Goal: Obtain resource: Obtain resource

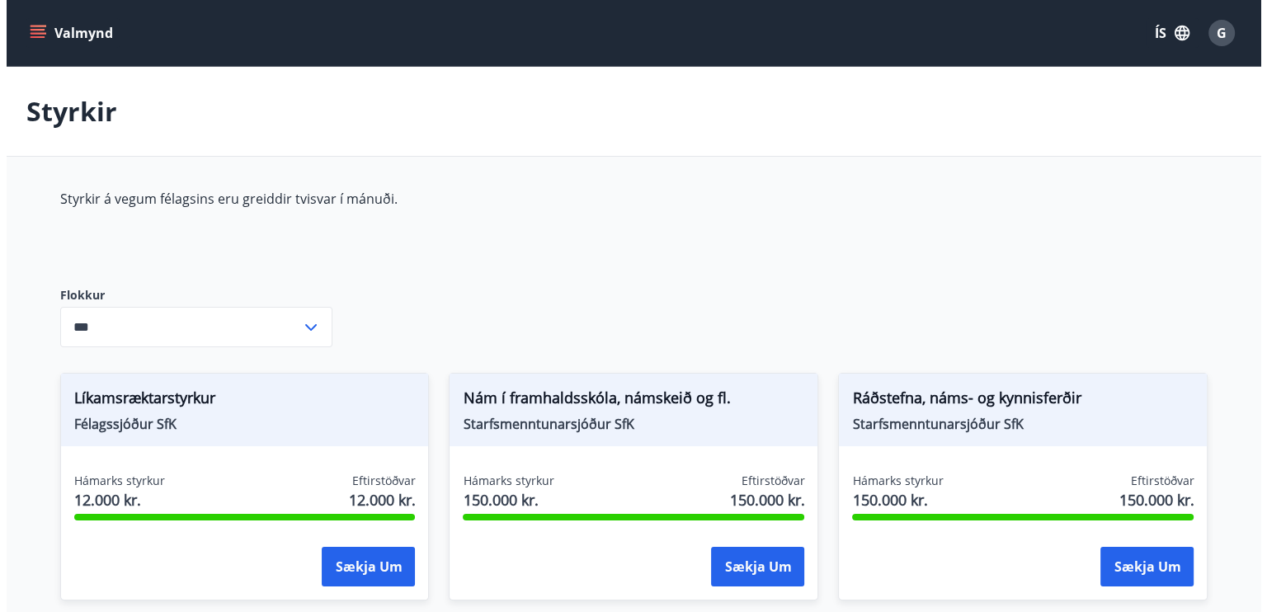
scroll to position [208, 0]
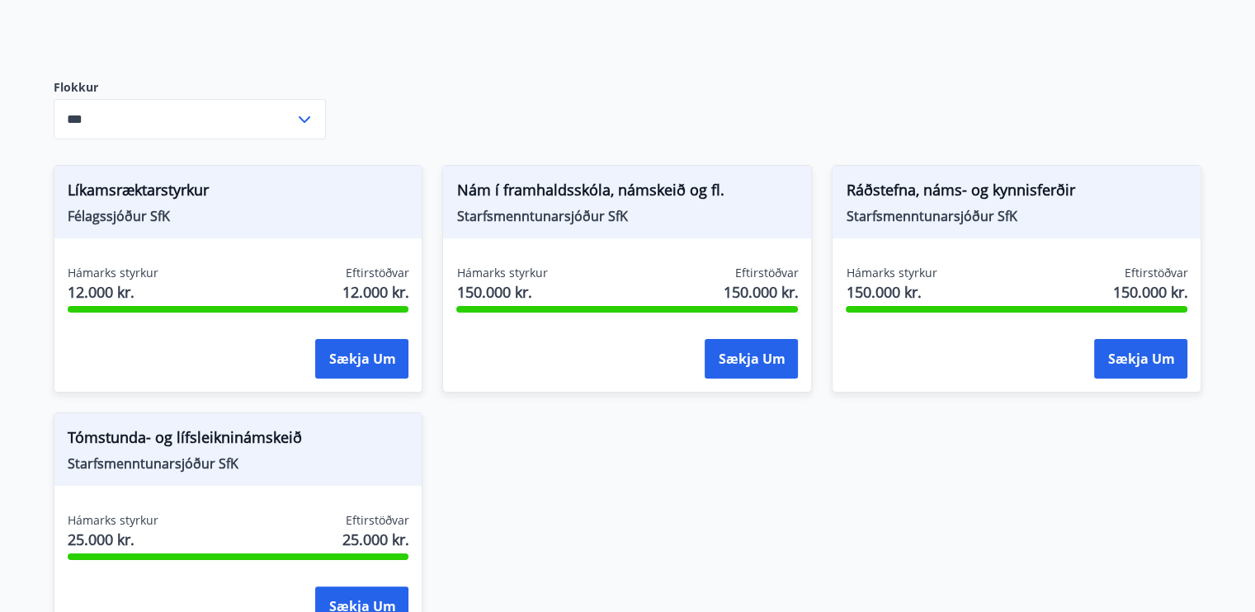
click at [231, 121] on input "***" at bounding box center [174, 119] width 241 height 40
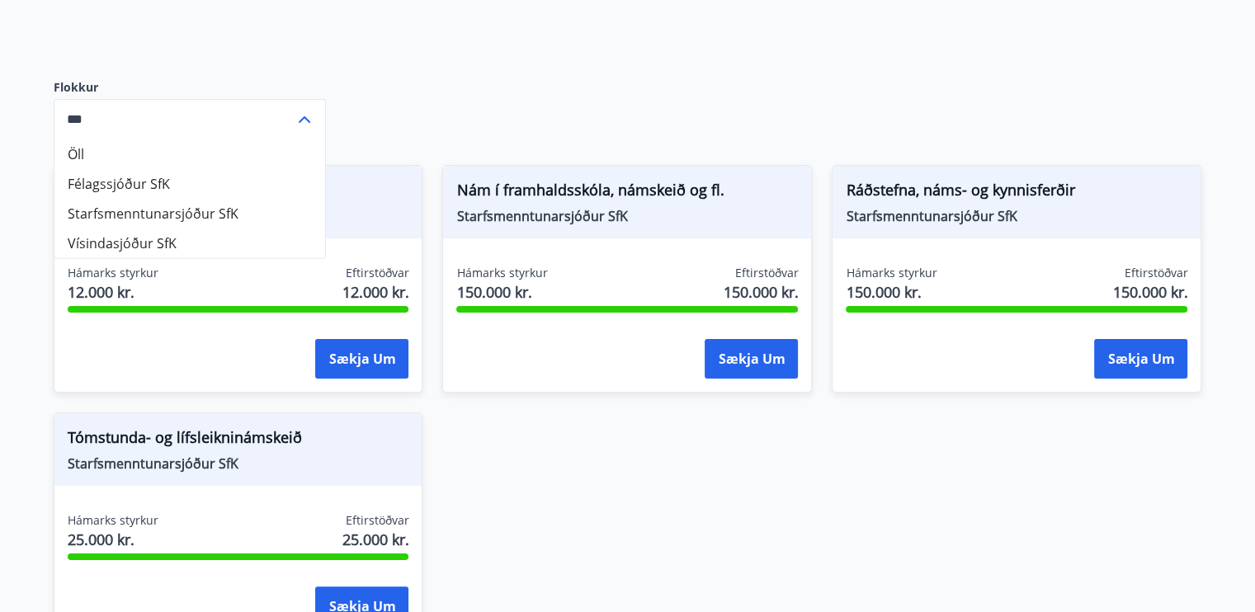
click at [228, 121] on input "***" at bounding box center [174, 119] width 241 height 40
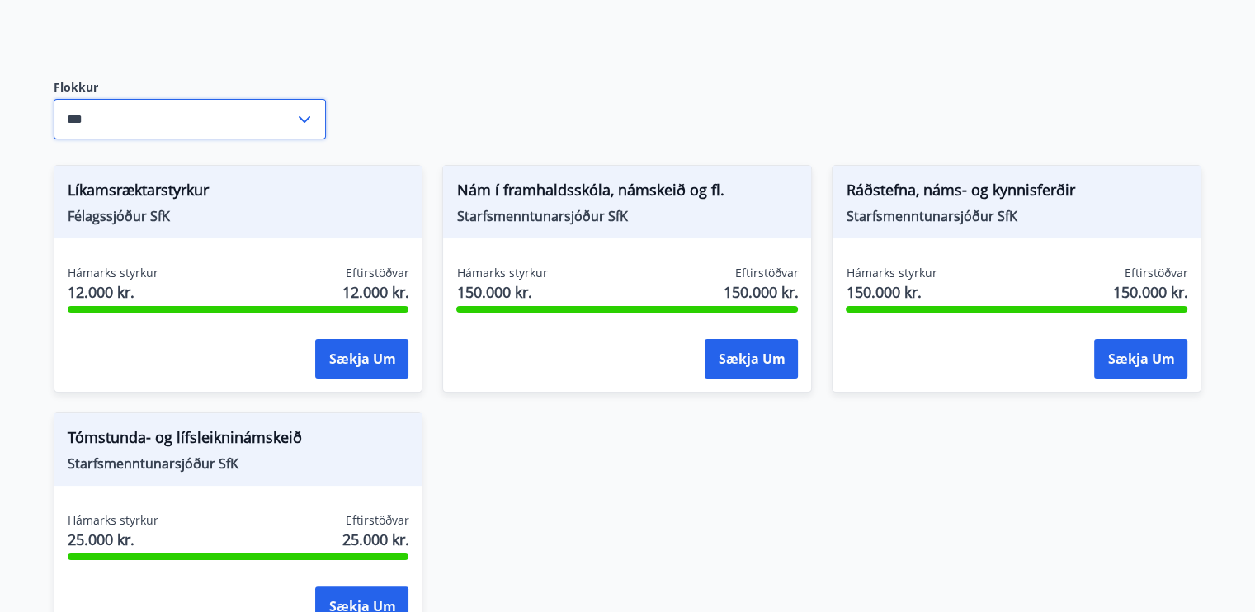
click at [400, 101] on div "Styrkir á vegum félagsins eru greiddir tvisvar í mánuði. Flokkur *** ​ Líkamsræ…" at bounding box center [628, 321] width 1148 height 678
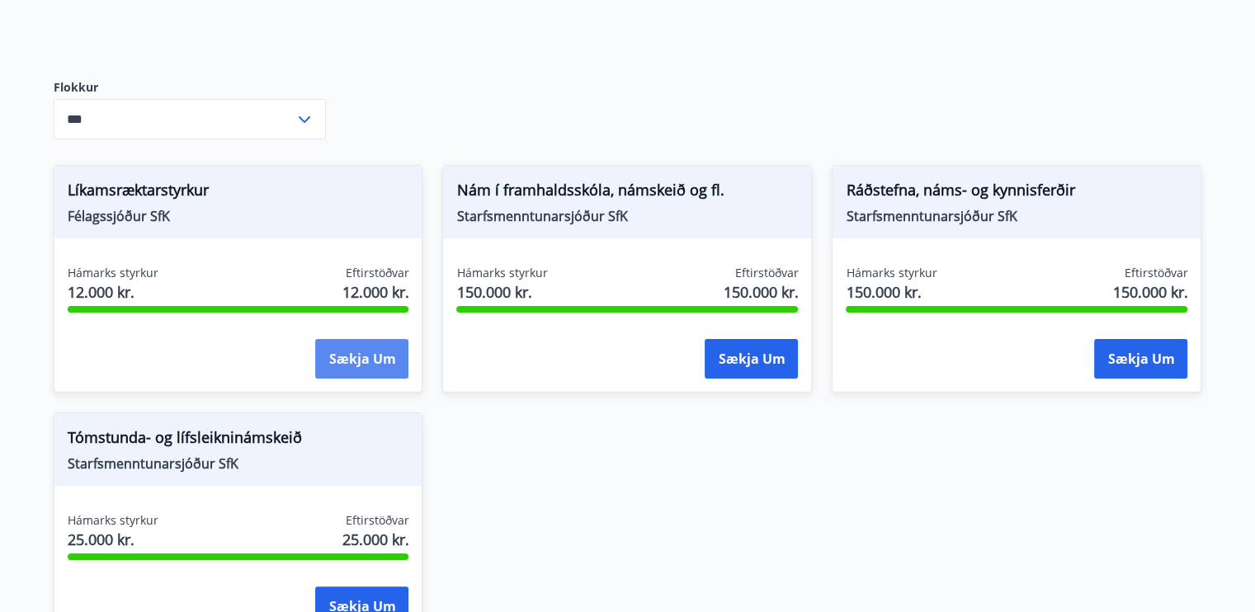
click at [361, 363] on button "Sækja um" at bounding box center [361, 359] width 93 height 40
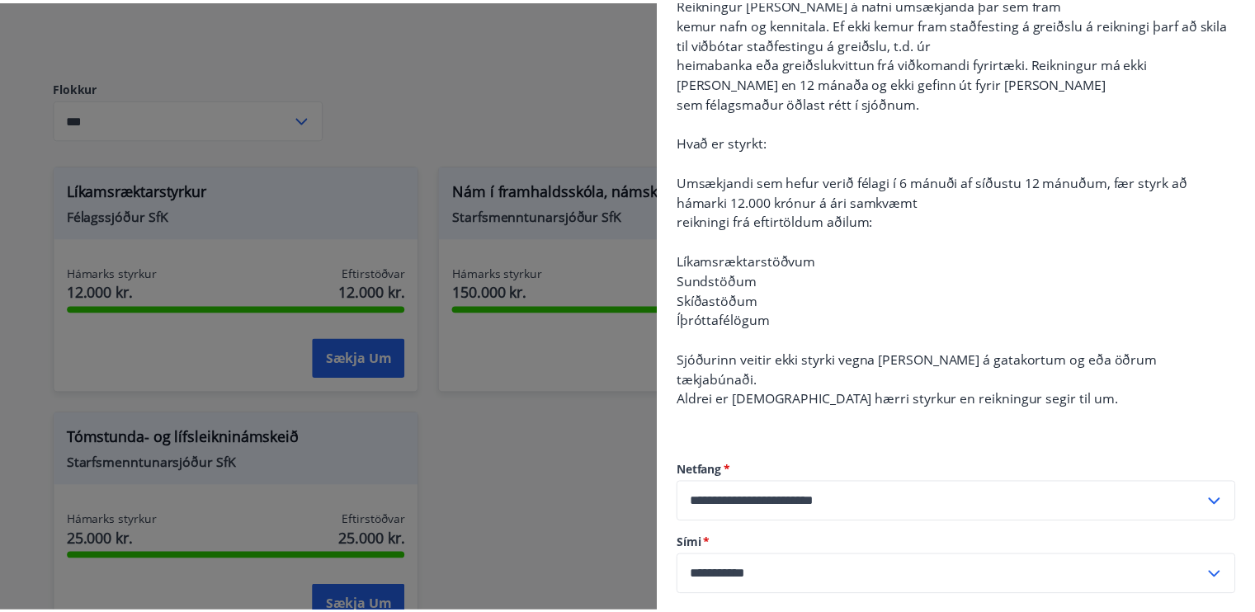
scroll to position [246, 0]
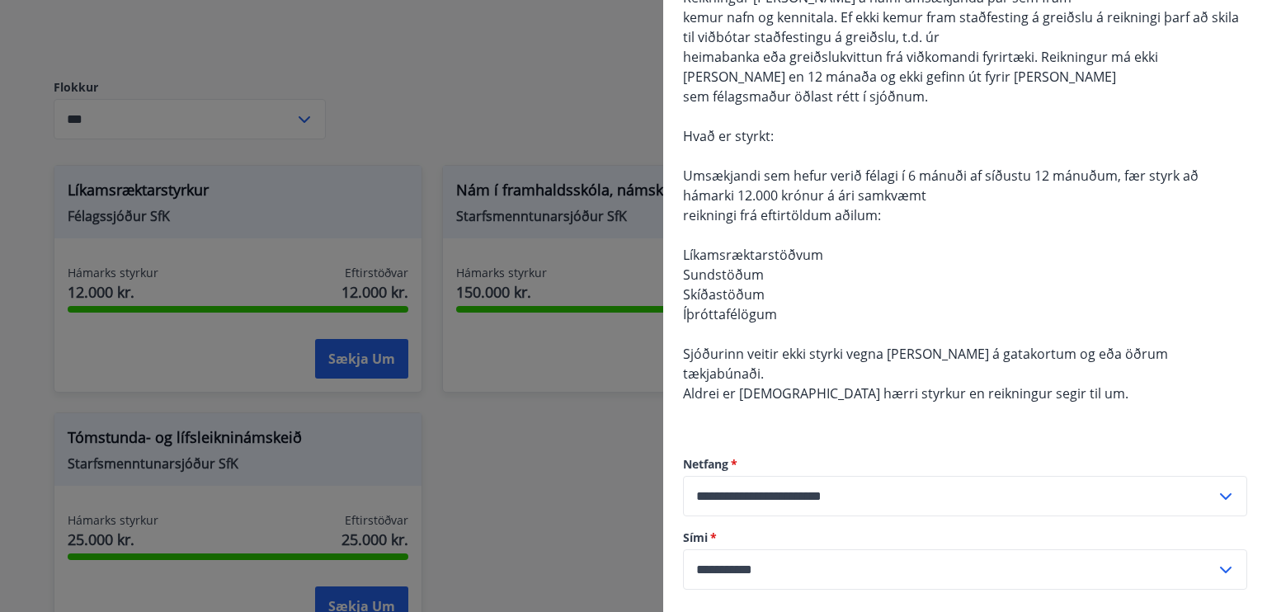
click at [617, 484] on div at bounding box center [633, 306] width 1267 height 612
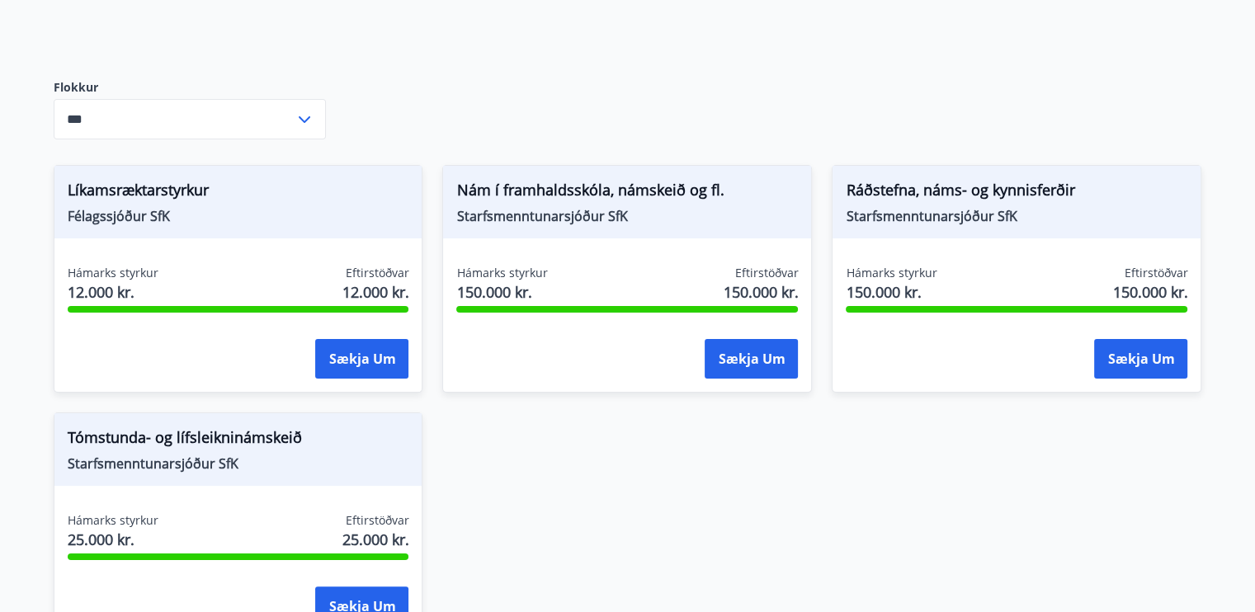
scroll to position [393, 0]
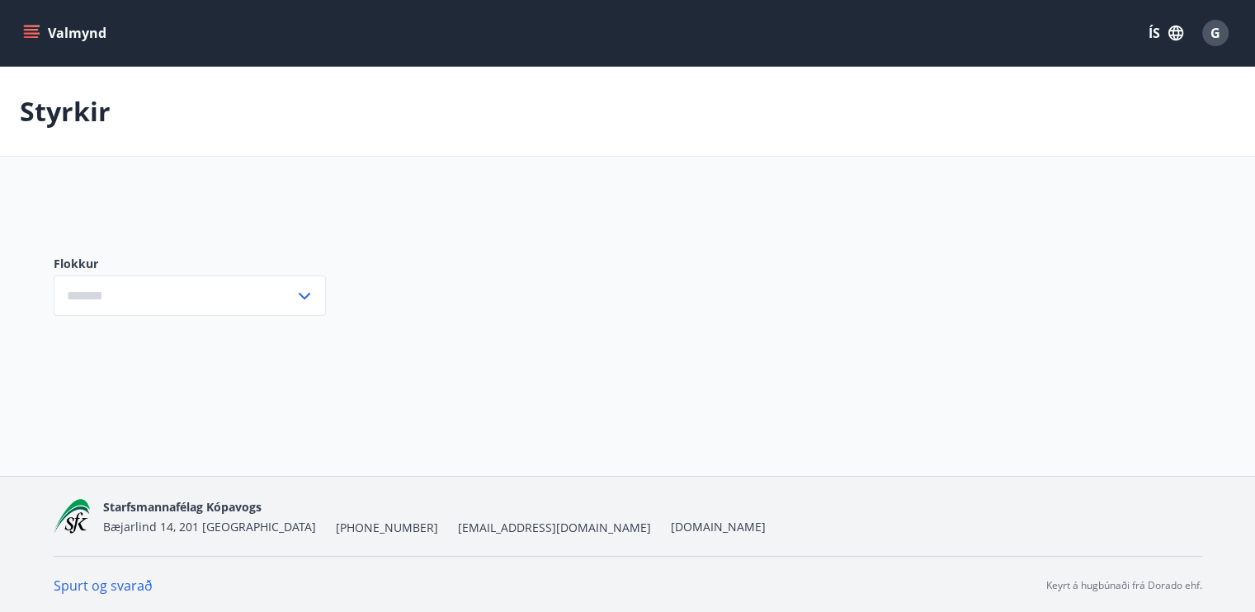
scroll to position [2, 0]
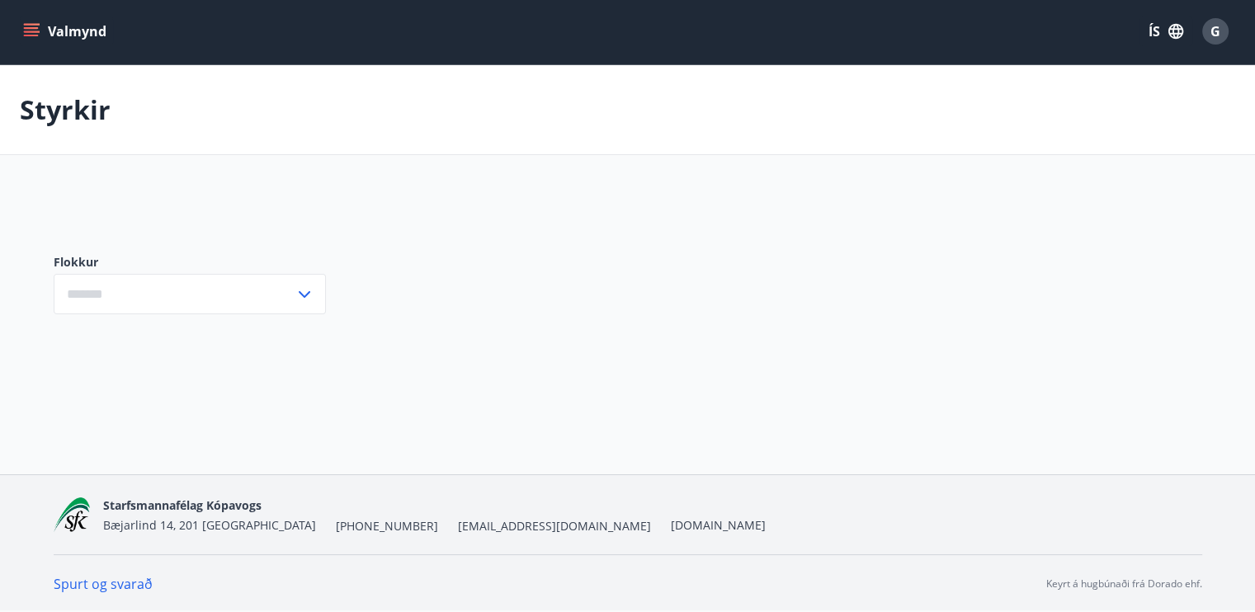
type input "***"
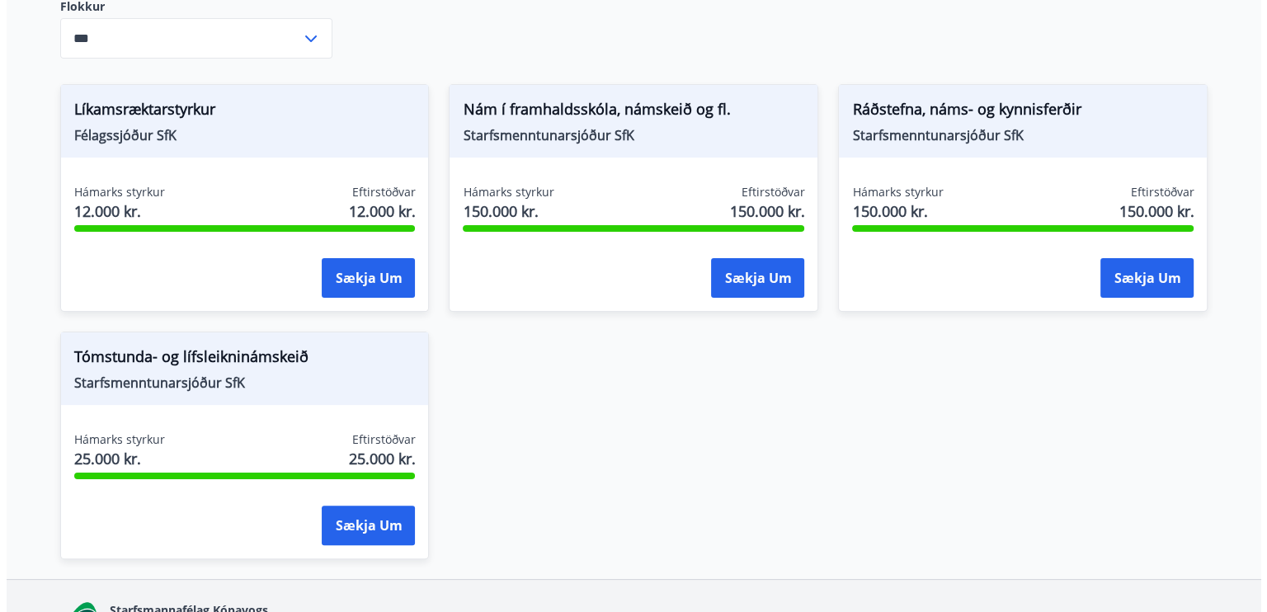
scroll to position [299, 0]
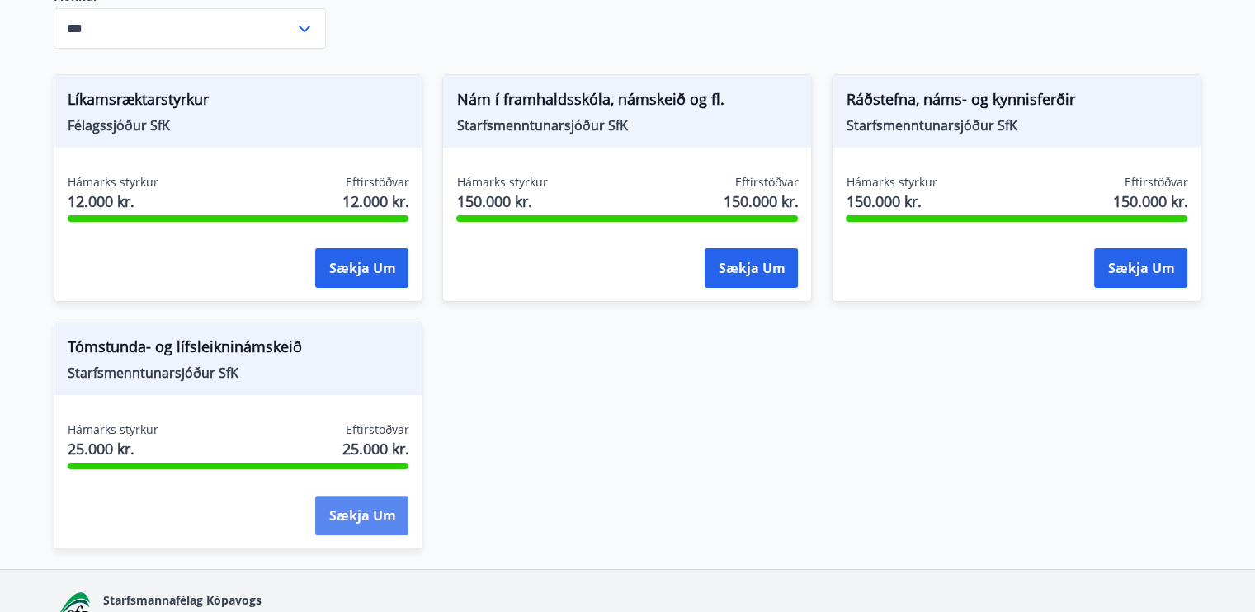
click at [352, 511] on button "Sækja um" at bounding box center [361, 516] width 93 height 40
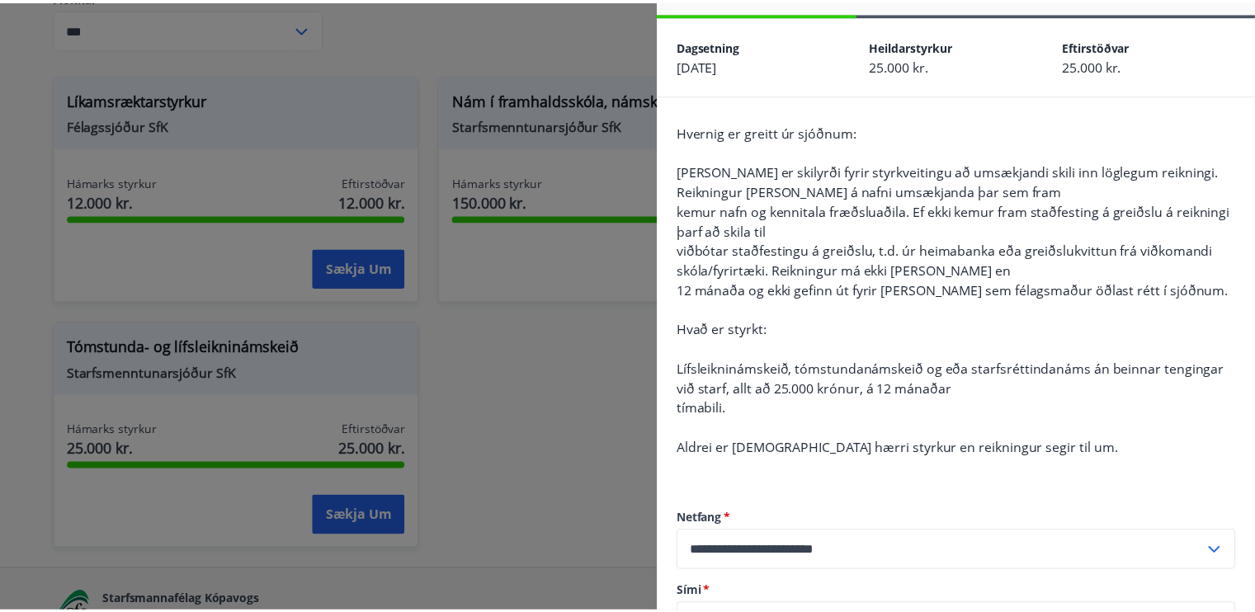
scroll to position [54, 0]
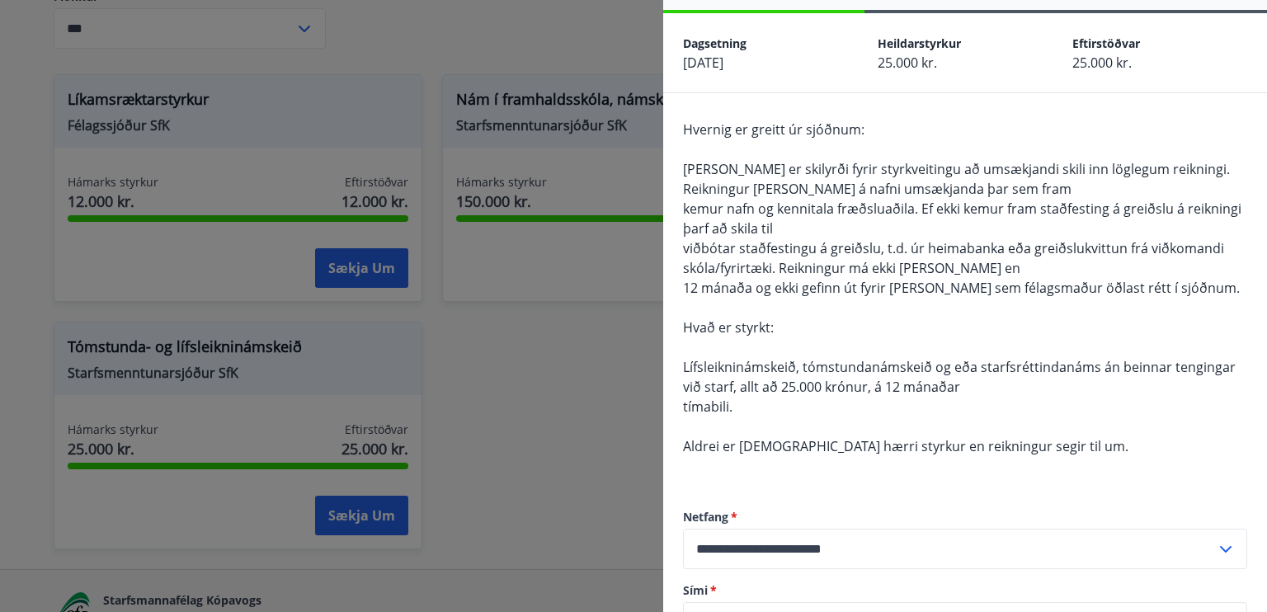
click at [567, 435] on div at bounding box center [633, 306] width 1267 height 612
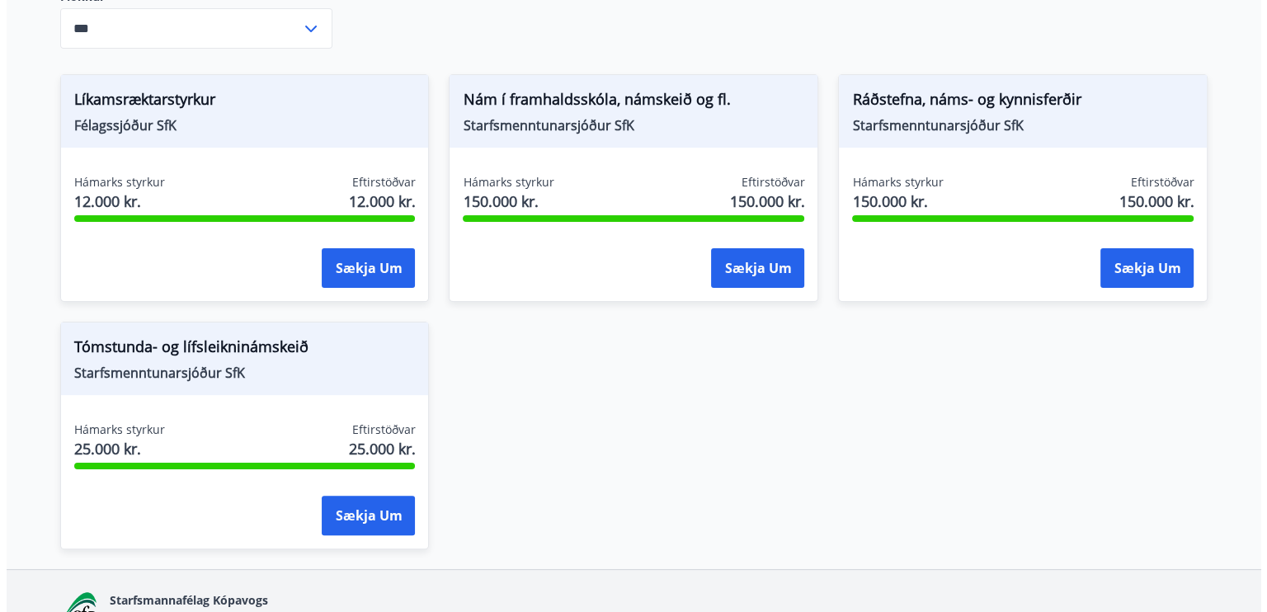
scroll to position [0, 0]
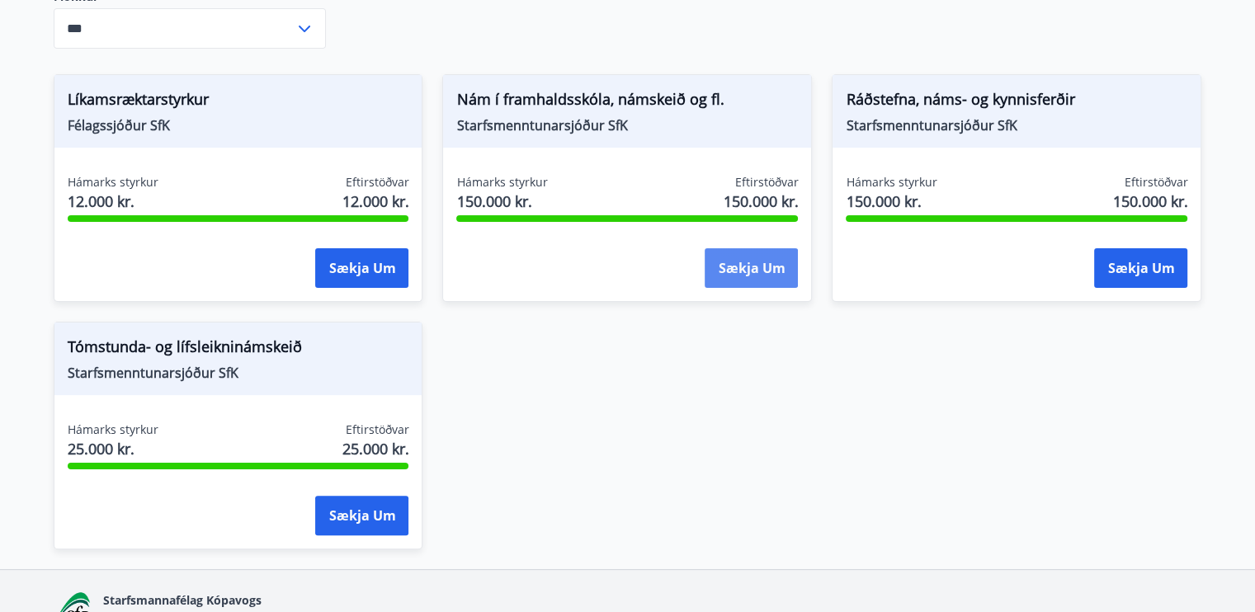
click at [775, 248] on button "Sækja um" at bounding box center [750, 268] width 93 height 40
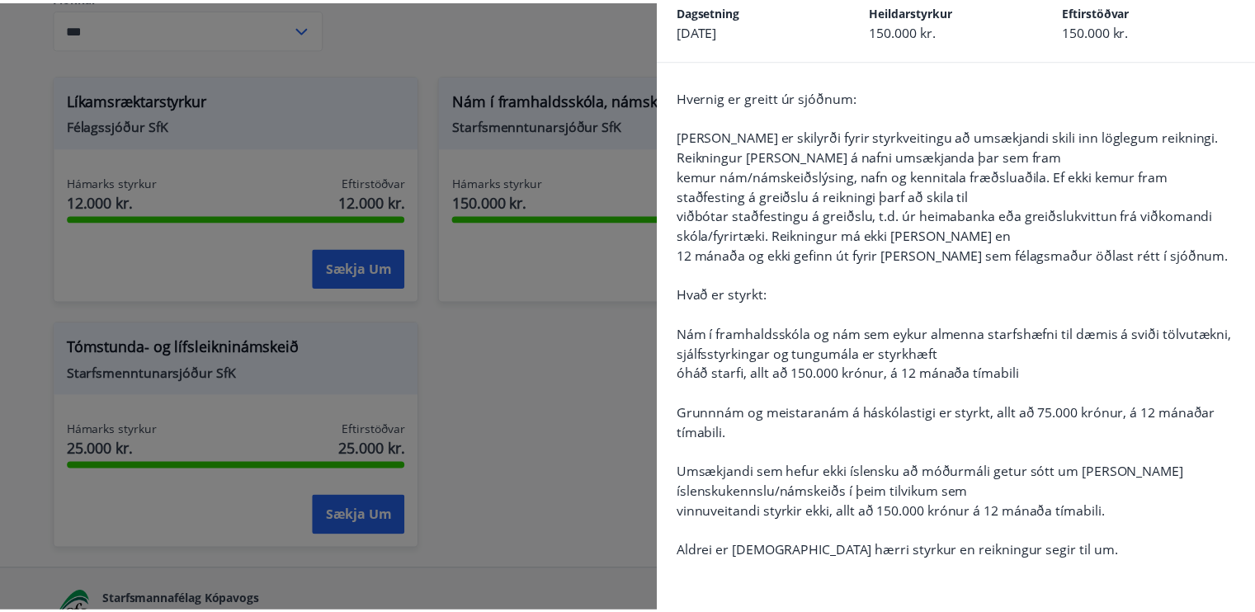
scroll to position [88, 0]
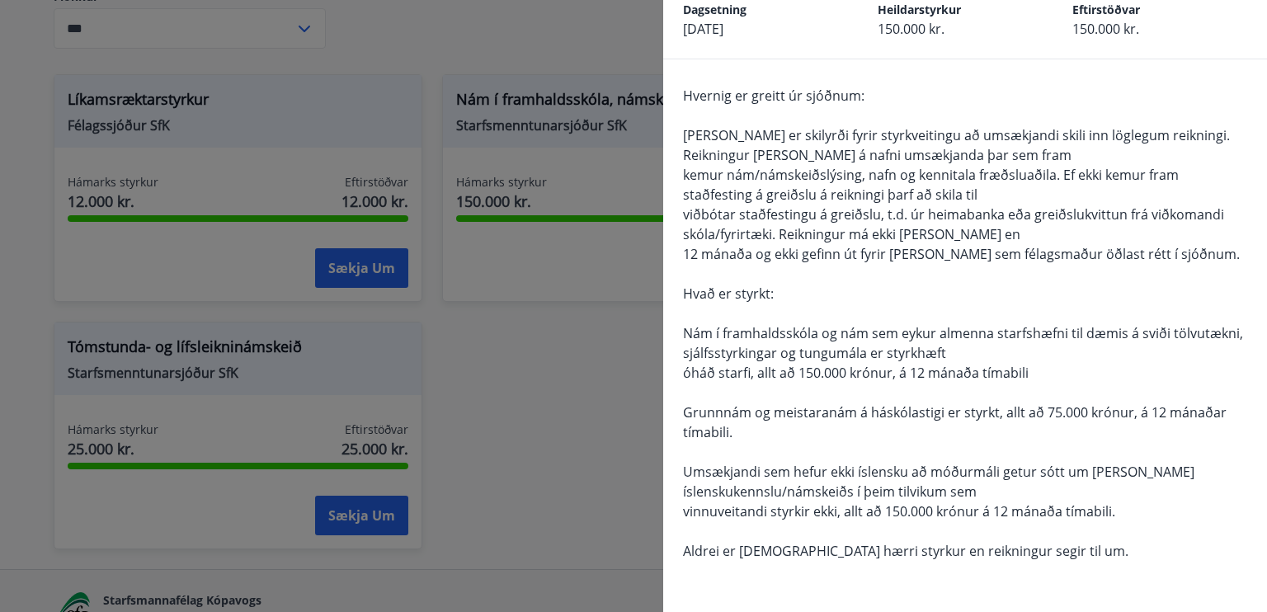
click at [663, 378] on div "Hvernig er greitt úr sjóðnum: [PERSON_NAME] er skilyrði fyrir styrkveitingu að …" at bounding box center [965, 419] width 604 height 721
click at [649, 379] on div at bounding box center [633, 306] width 1267 height 612
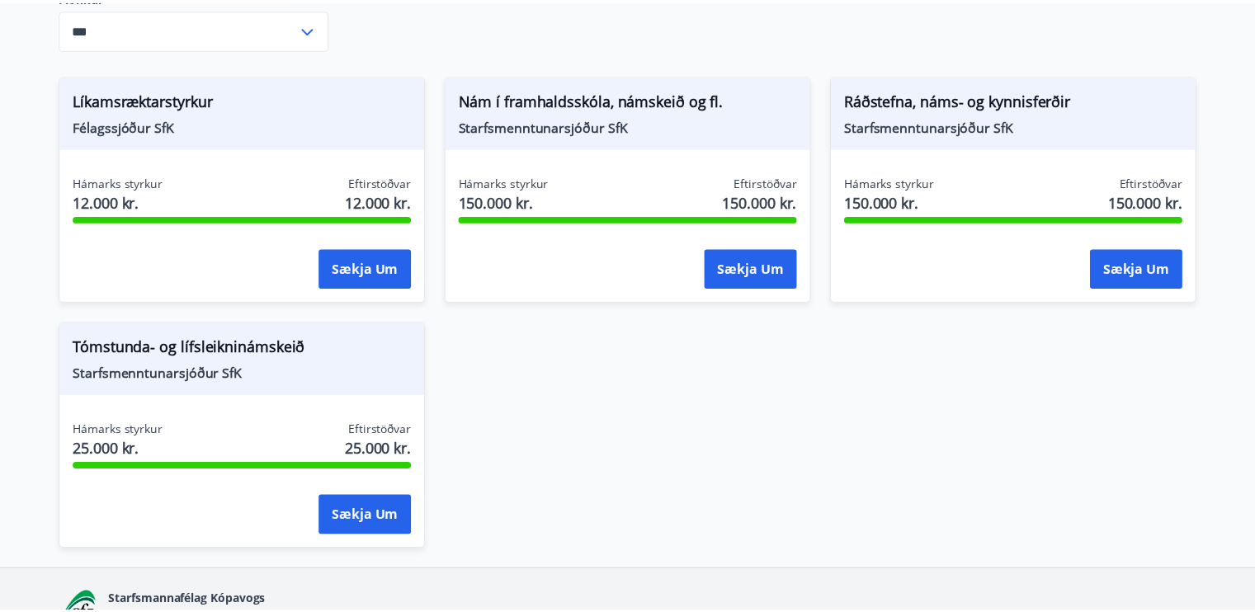
scroll to position [0, 0]
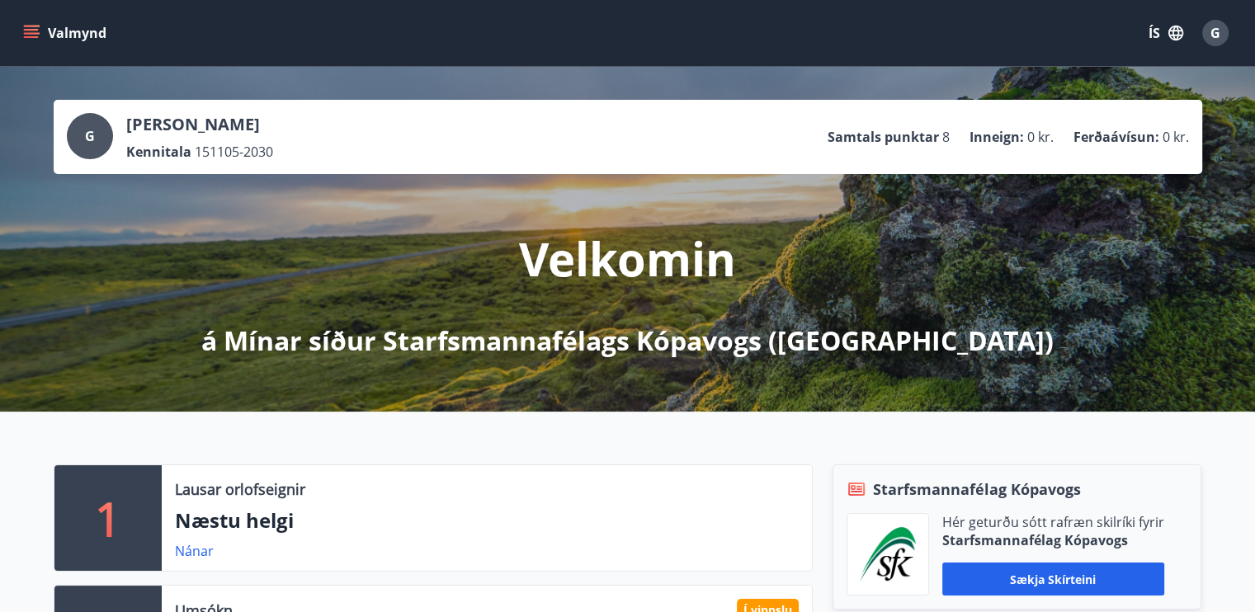
scroll to position [383, 0]
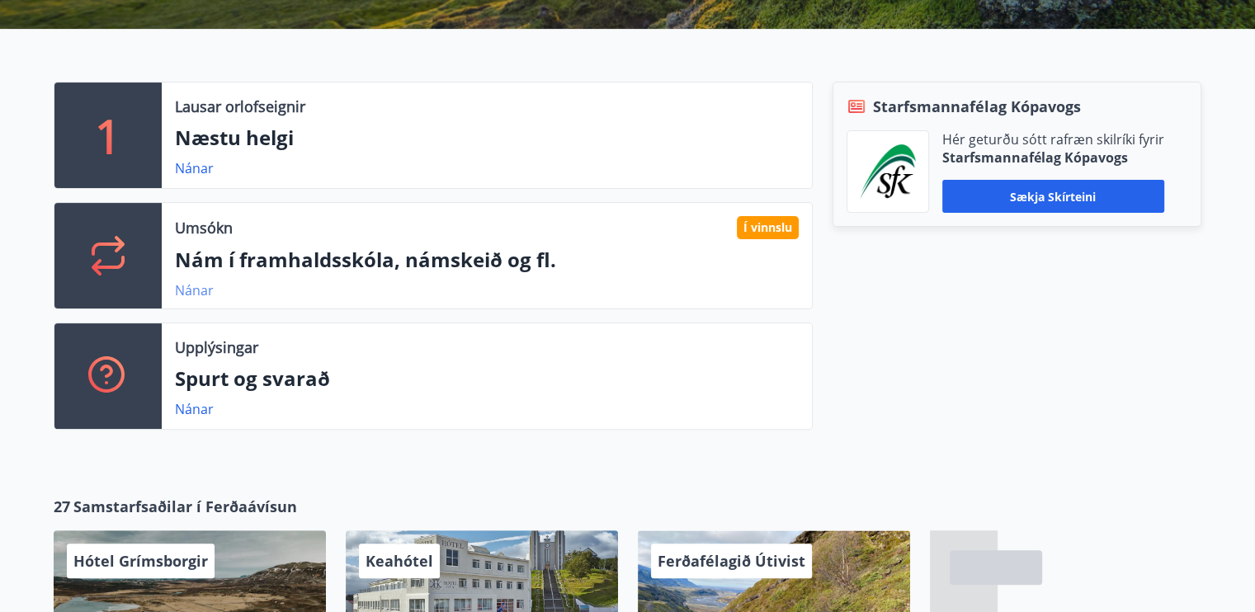
click at [197, 294] on link "Nánar" at bounding box center [194, 290] width 39 height 18
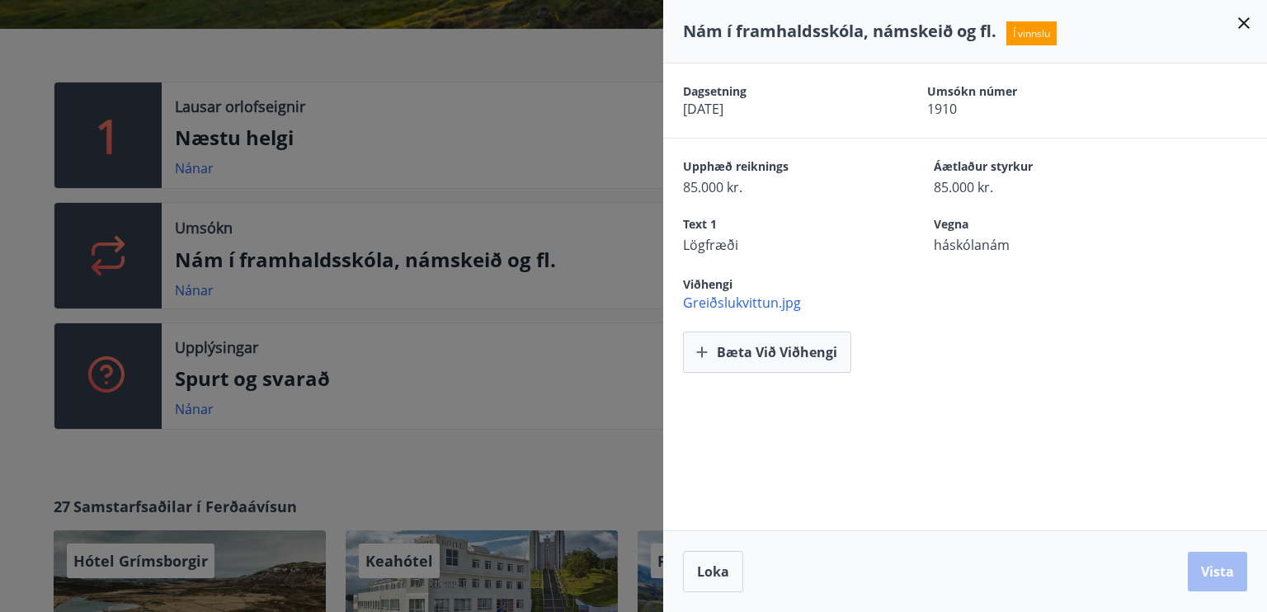
click at [480, 273] on div at bounding box center [633, 306] width 1267 height 612
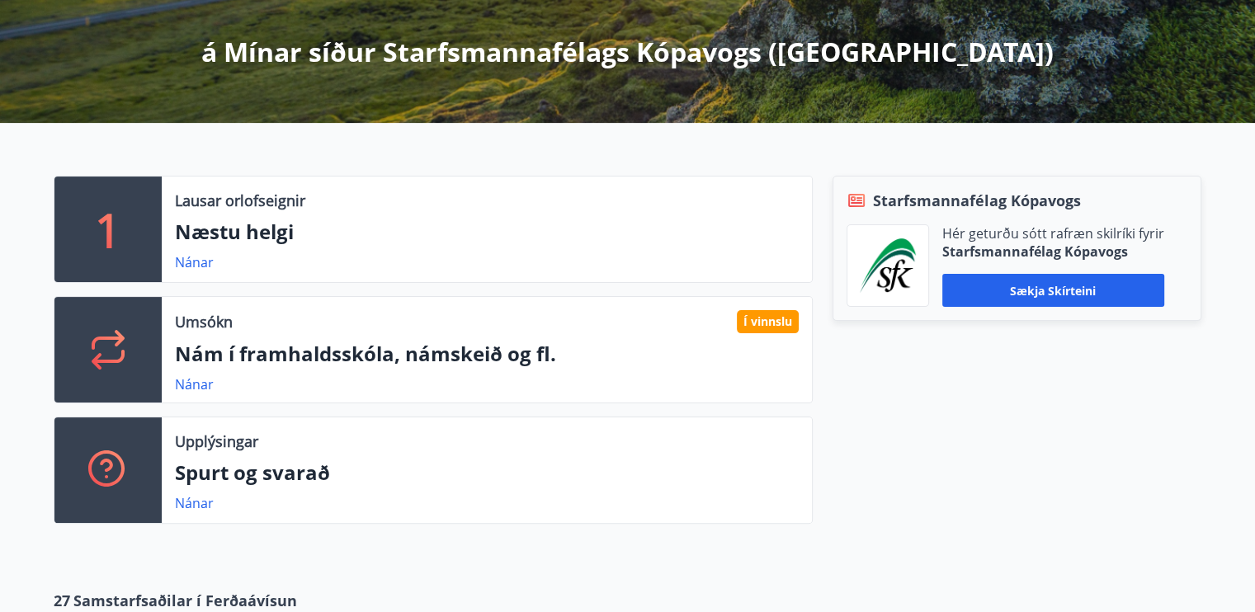
scroll to position [284, 0]
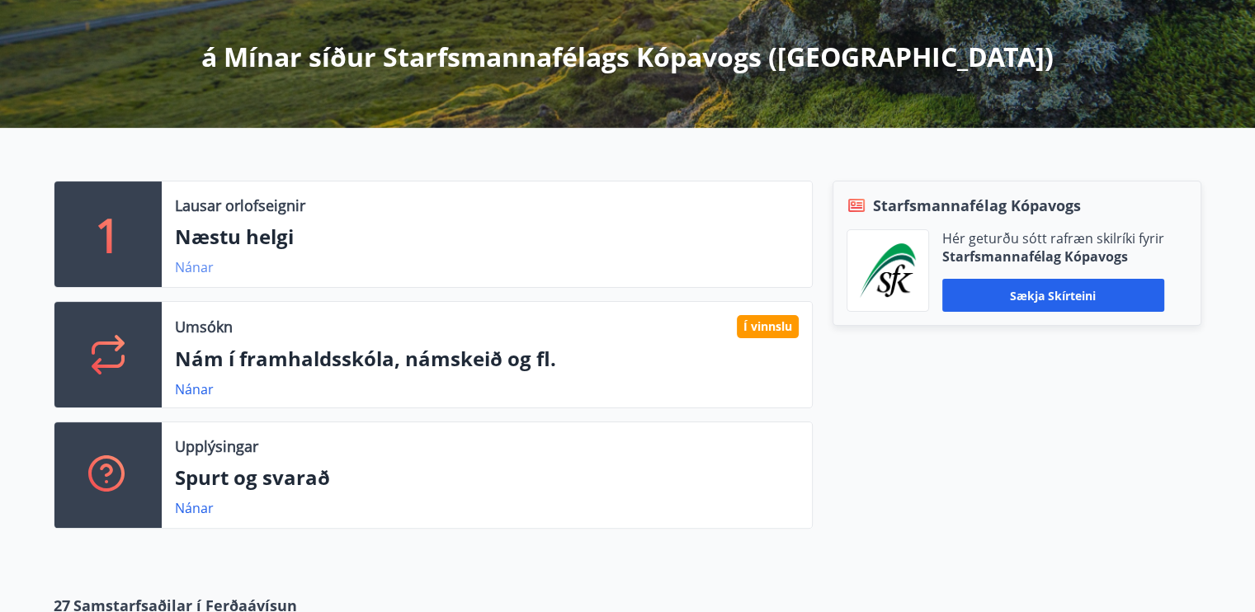
click at [190, 267] on link "Nánar" at bounding box center [194, 267] width 39 height 18
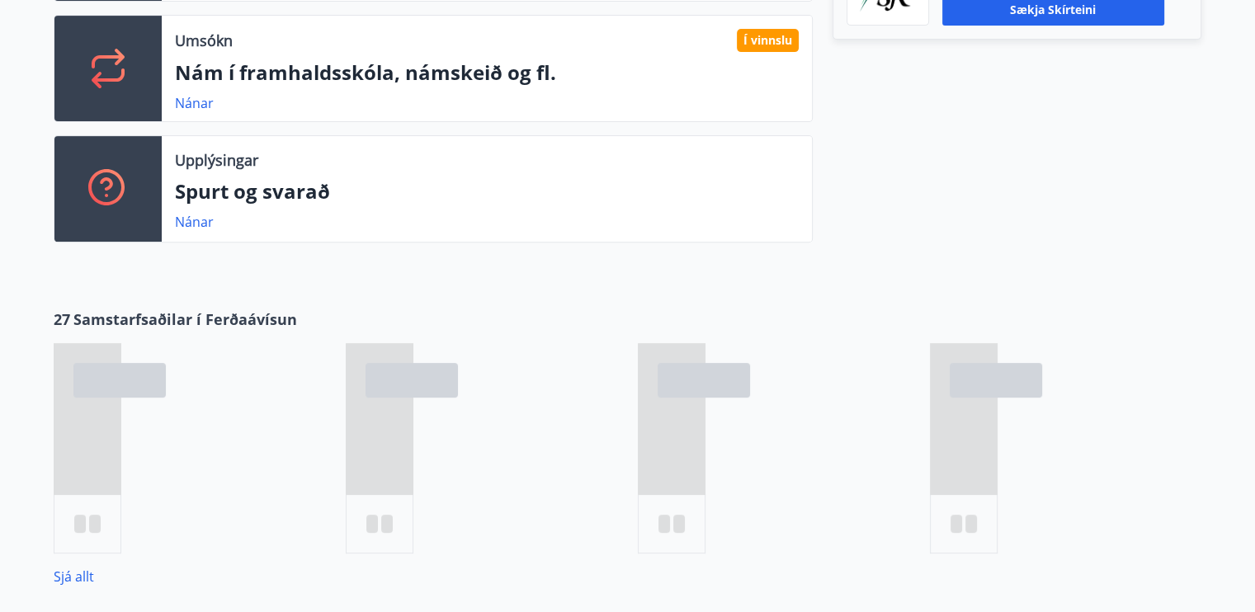
scroll to position [583, 0]
